Goal: Task Accomplishment & Management: Manage account settings

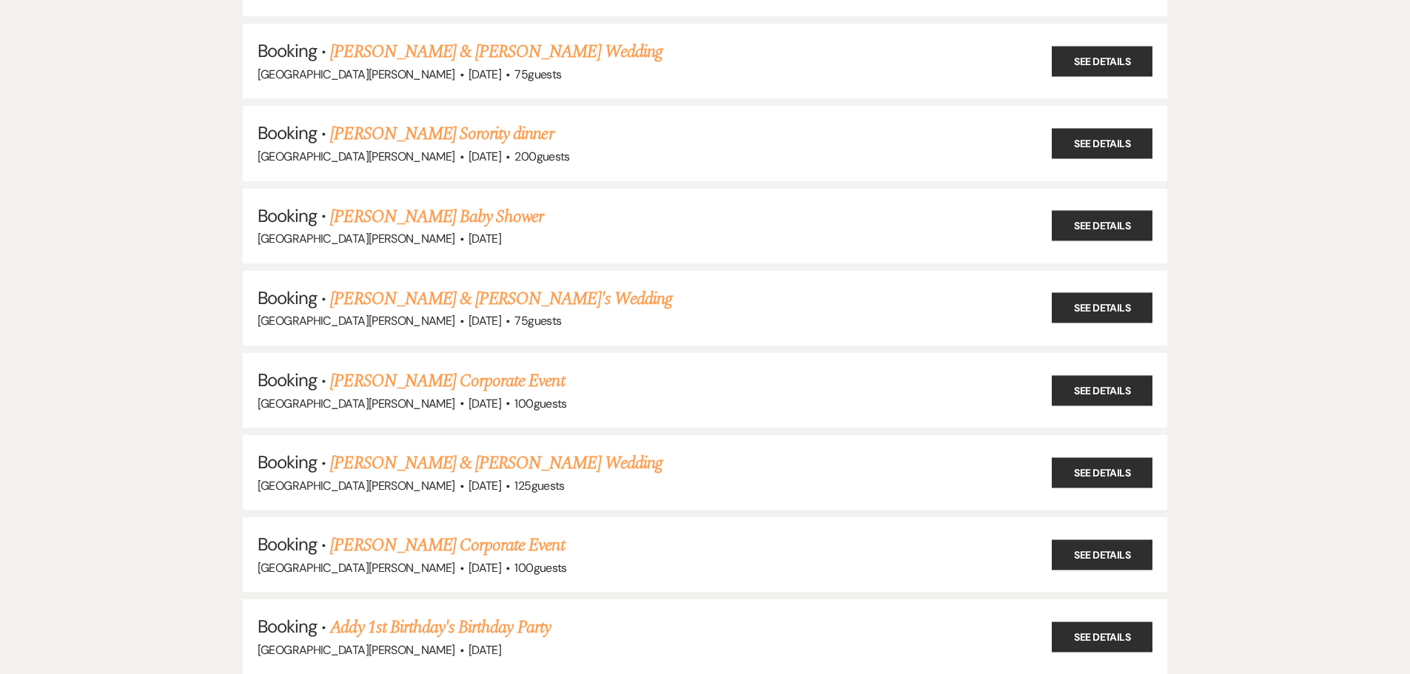
scroll to position [444, 0]
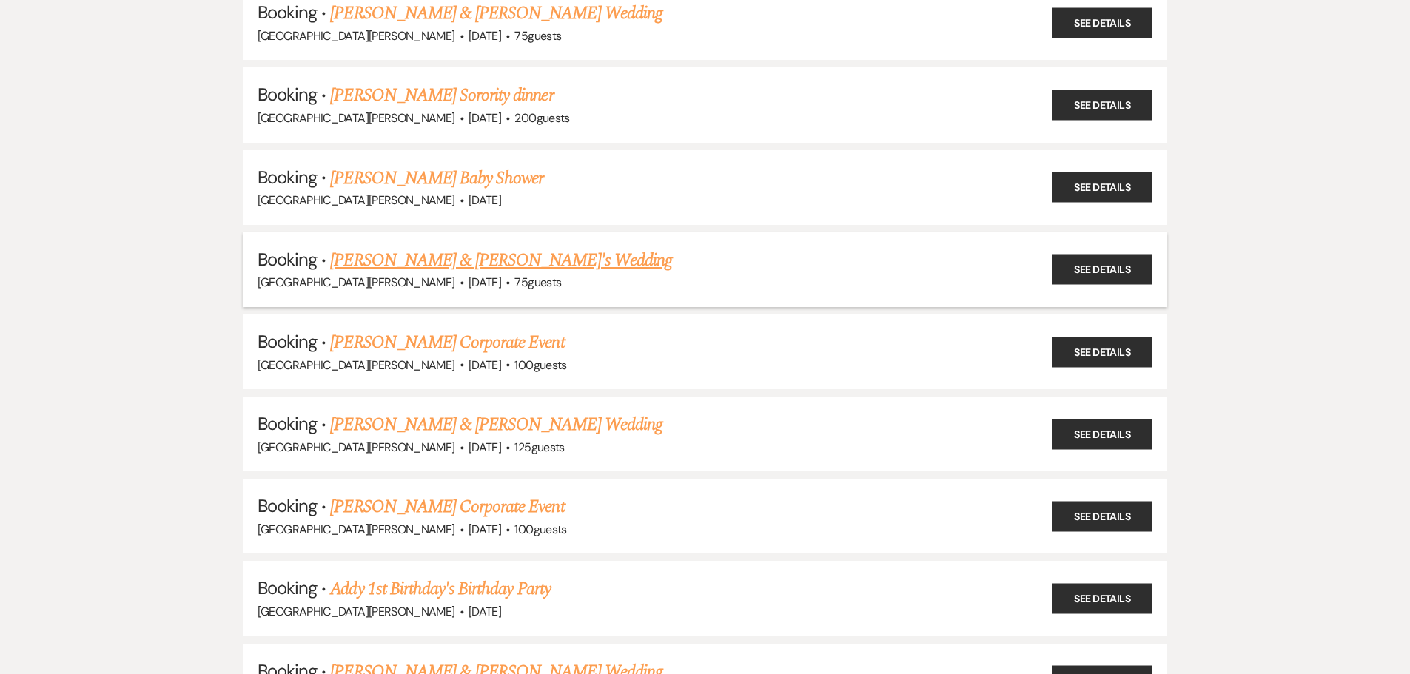
click at [459, 269] on link "[PERSON_NAME] & [PERSON_NAME]'s Wedding" at bounding box center [501, 260] width 342 height 27
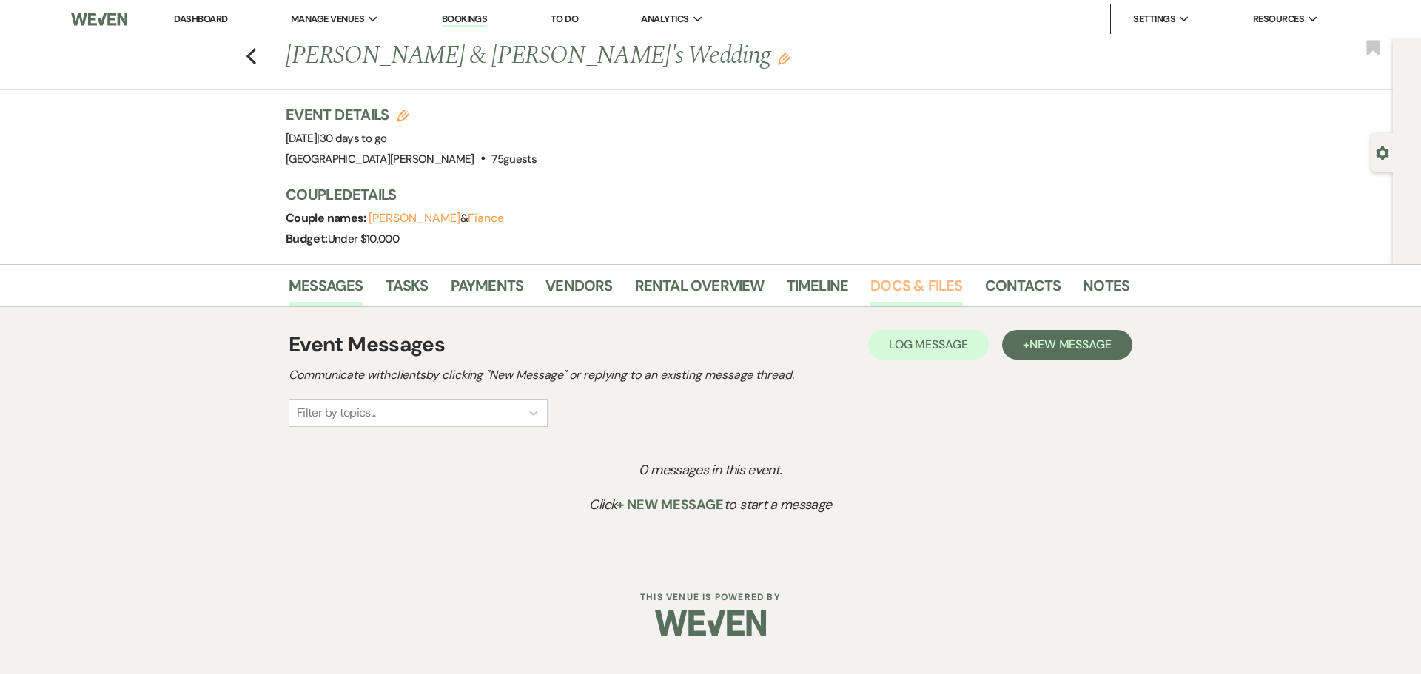
click at [920, 283] on link "Docs & Files" at bounding box center [916, 290] width 92 height 33
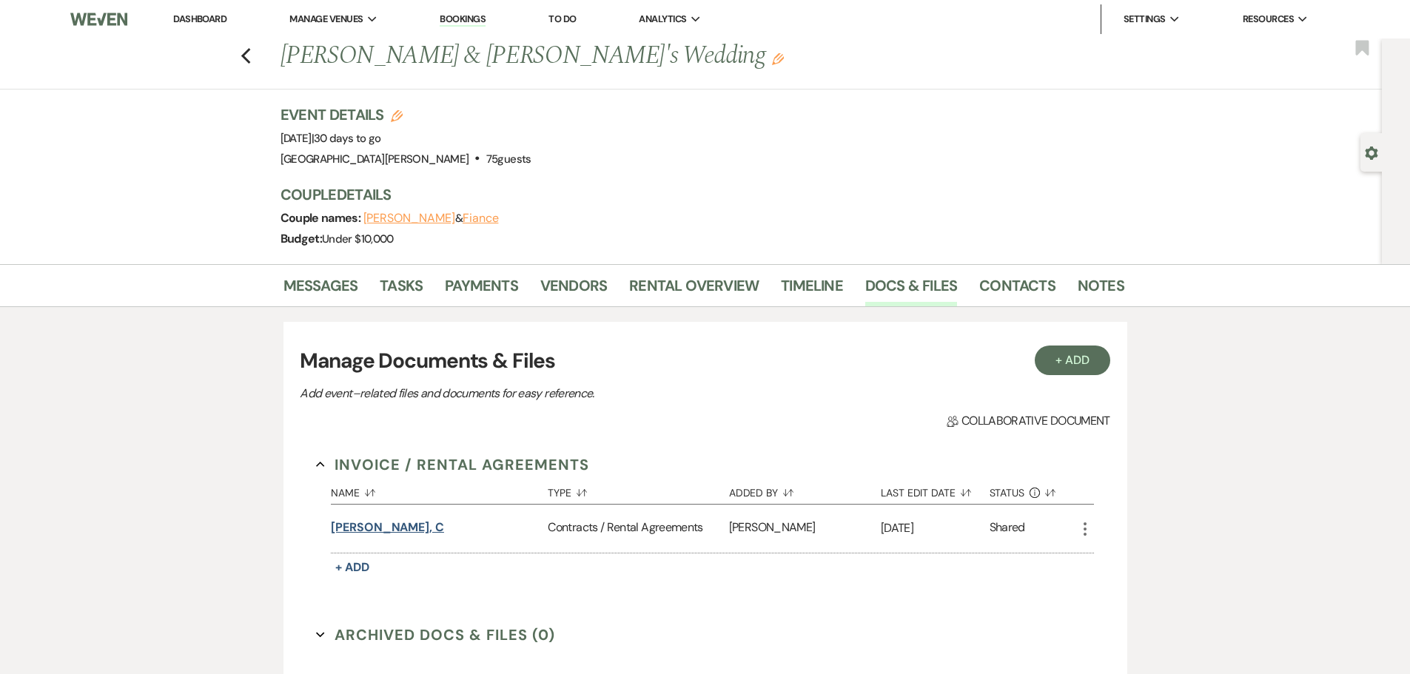
click at [342, 526] on button "[PERSON_NAME], c" at bounding box center [387, 528] width 113 height 18
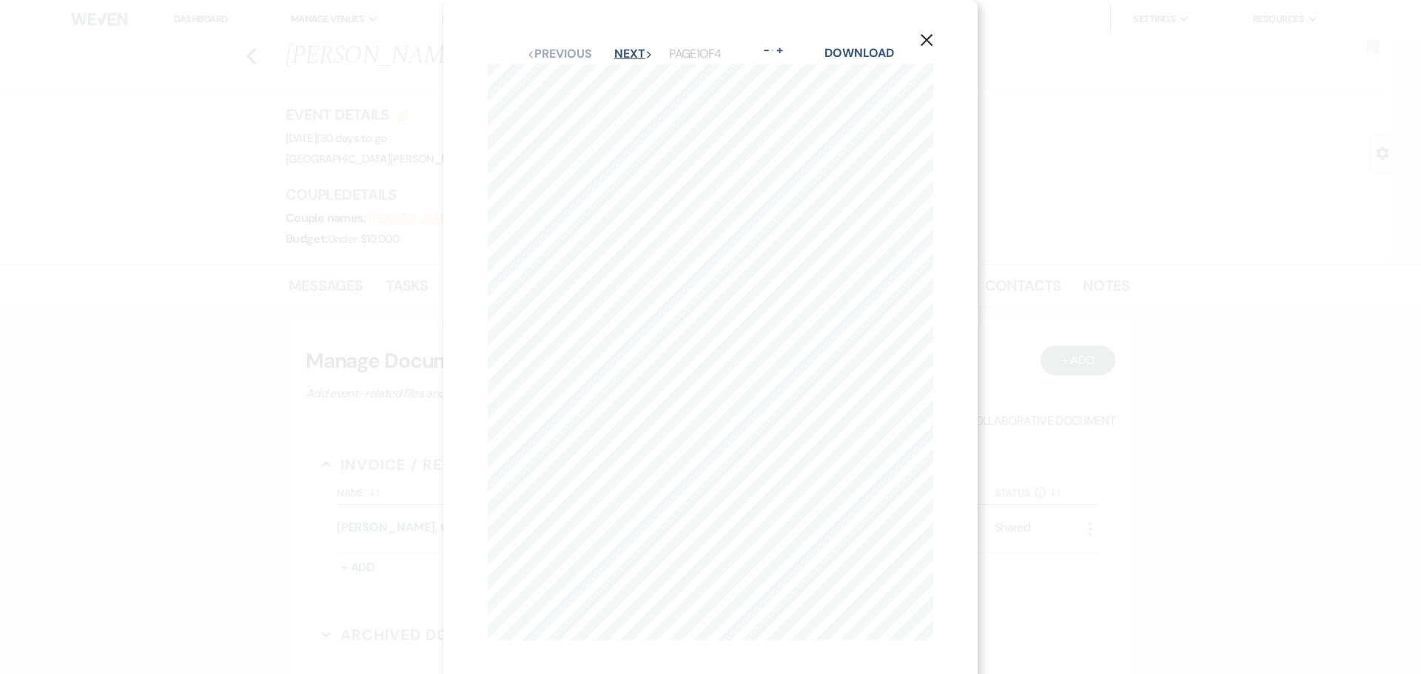
click at [630, 51] on button "Next Next" at bounding box center [633, 54] width 38 height 12
click at [920, 41] on icon "X" at bounding box center [926, 39] width 13 height 13
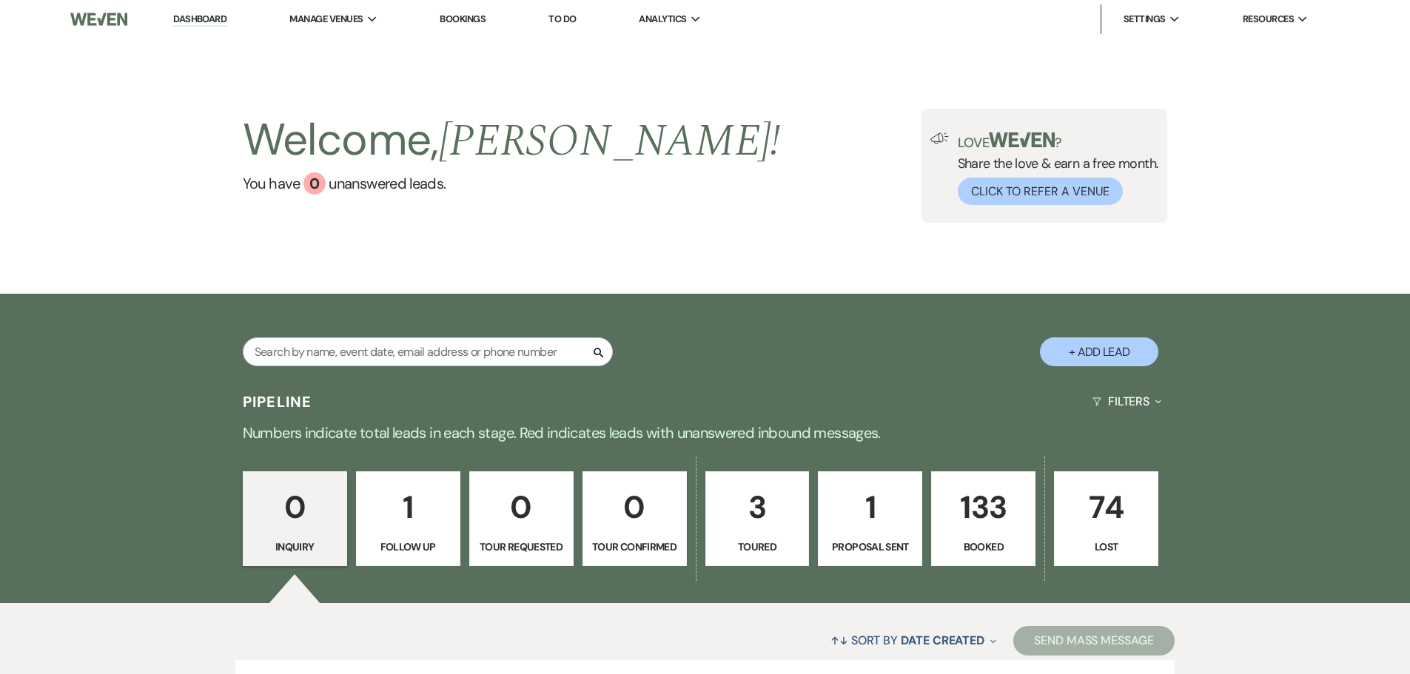
click at [474, 21] on link "Bookings" at bounding box center [463, 19] width 46 height 13
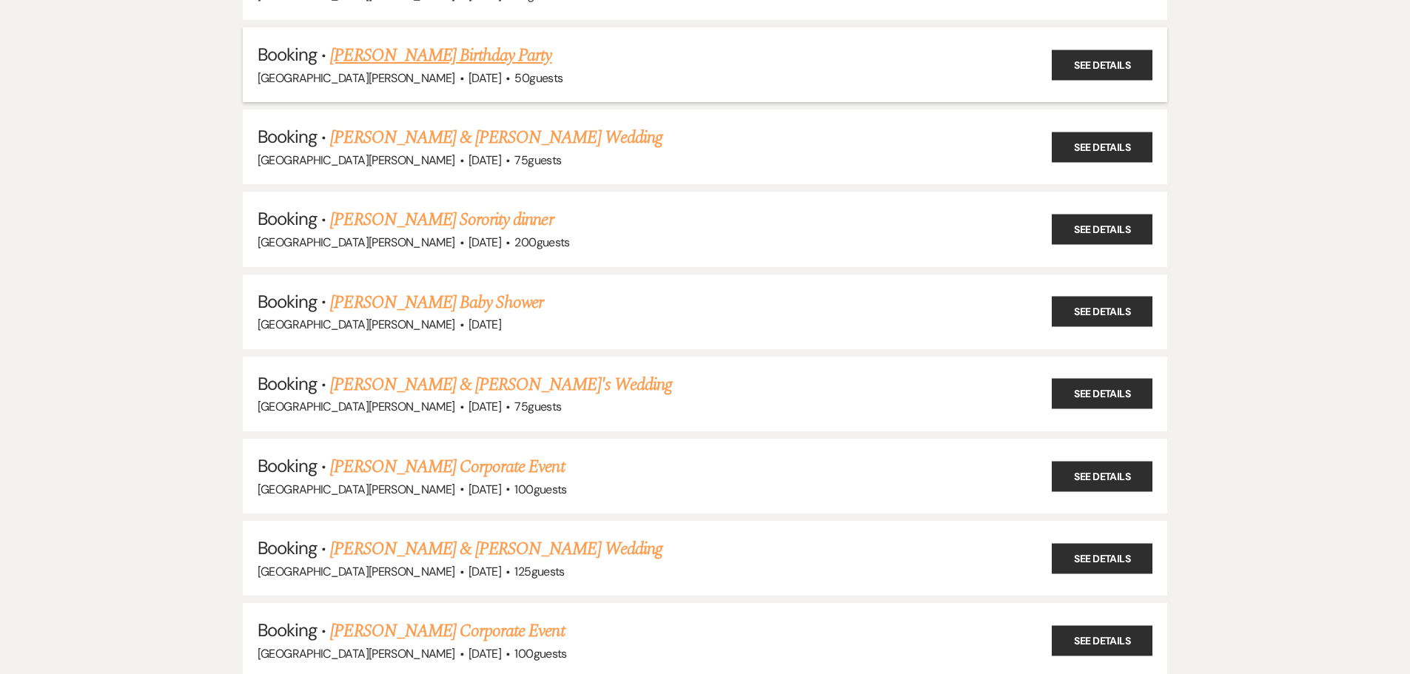
scroll to position [370, 0]
